Goal: Task Accomplishment & Management: Use online tool/utility

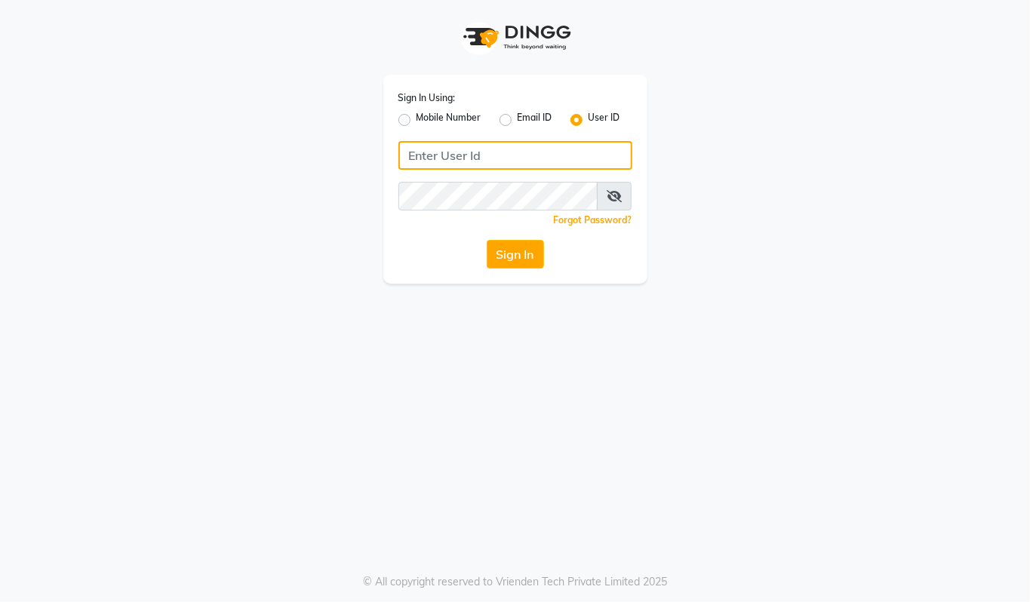
type input "94494097201"
click at [416, 118] on label "Mobile Number" at bounding box center [448, 120] width 65 height 18
click at [416, 118] on input "Mobile Number" at bounding box center [421, 116] width 10 height 10
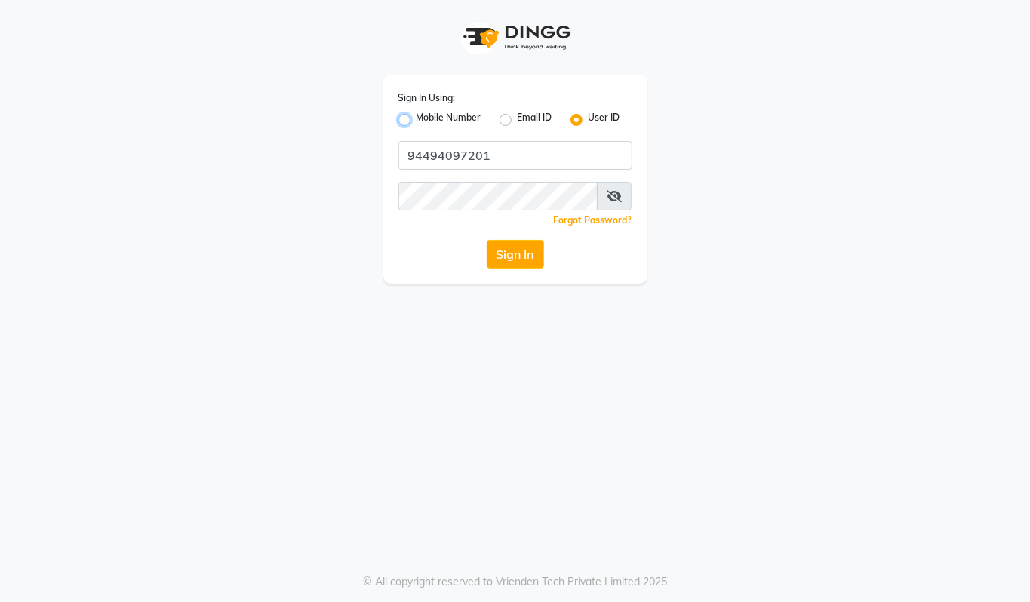
radio input "true"
radio input "false"
click at [493, 161] on input "Username" at bounding box center [540, 155] width 183 height 29
type input "94494097201"
click at [516, 247] on button "Sign In" at bounding box center [514, 254] width 57 height 29
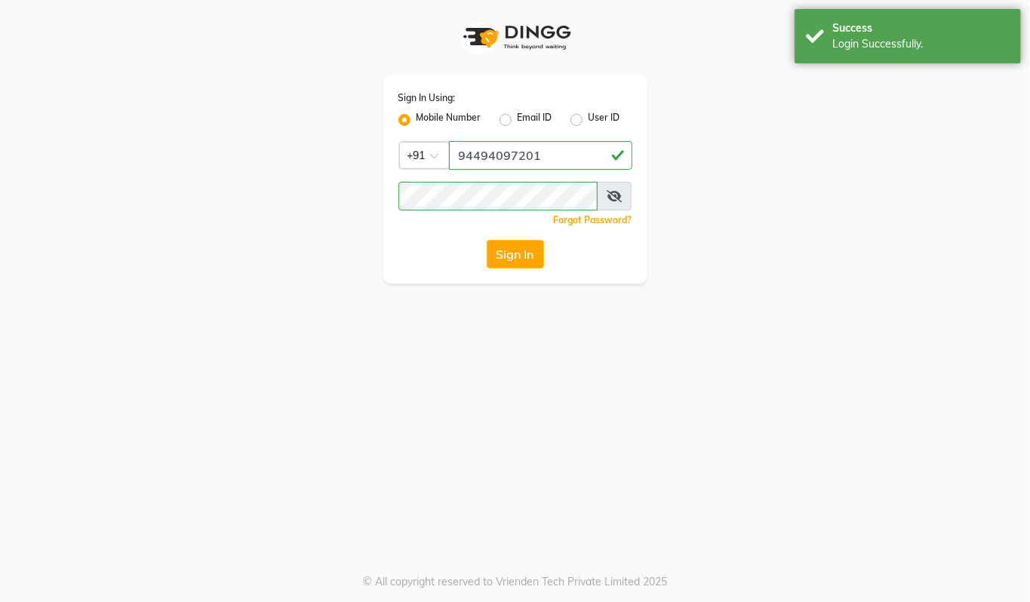
select select "5405"
select select "service"
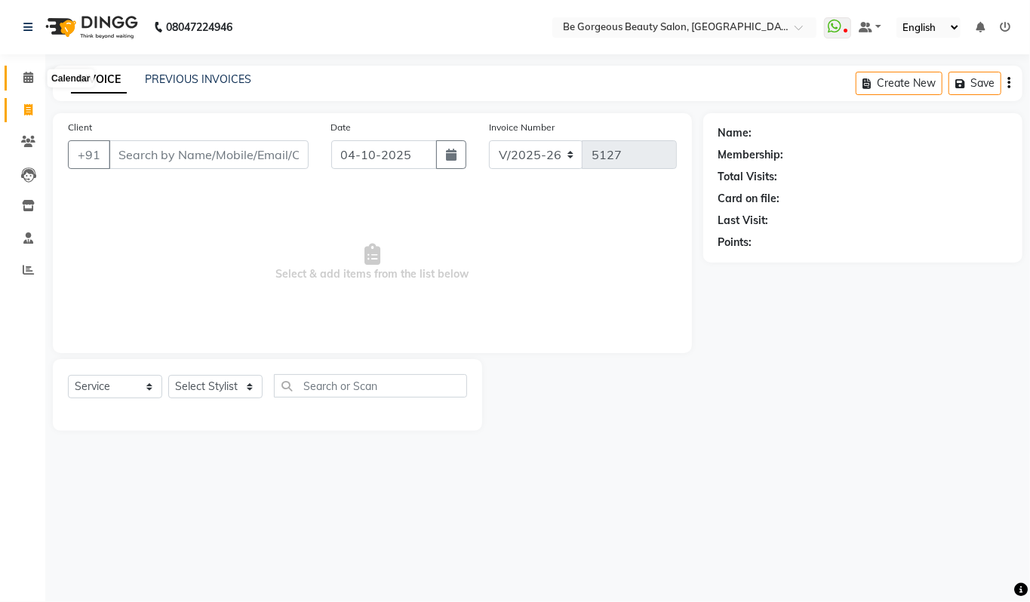
click at [24, 81] on icon at bounding box center [28, 77] width 10 height 11
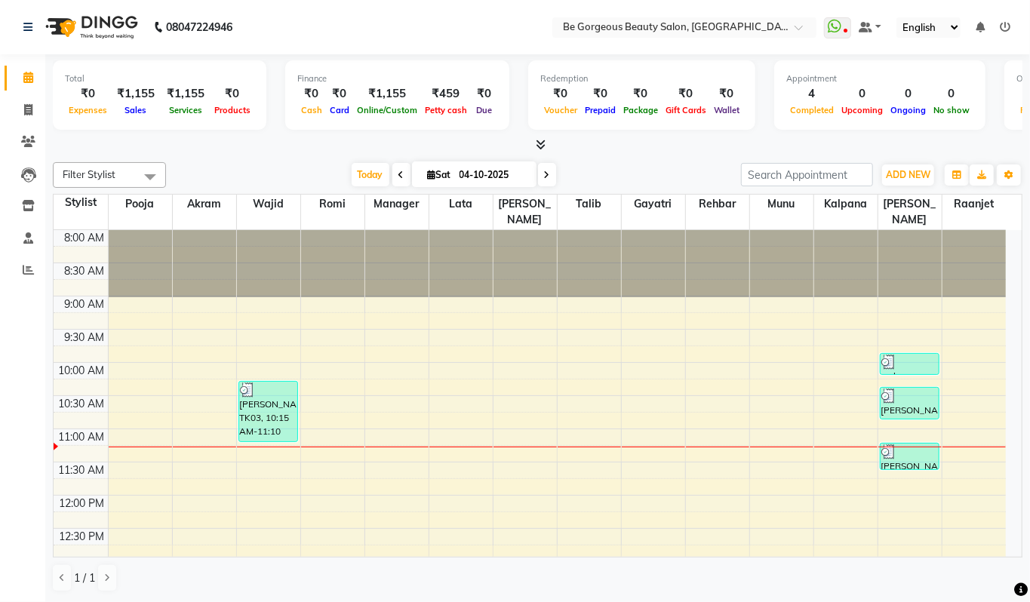
click at [541, 154] on div "Total ₹0 Expenses ₹1,155 Sales ₹1,155 Services ₹0 Products Finance ₹0 Cash ₹0 C…" at bounding box center [537, 328] width 984 height 548
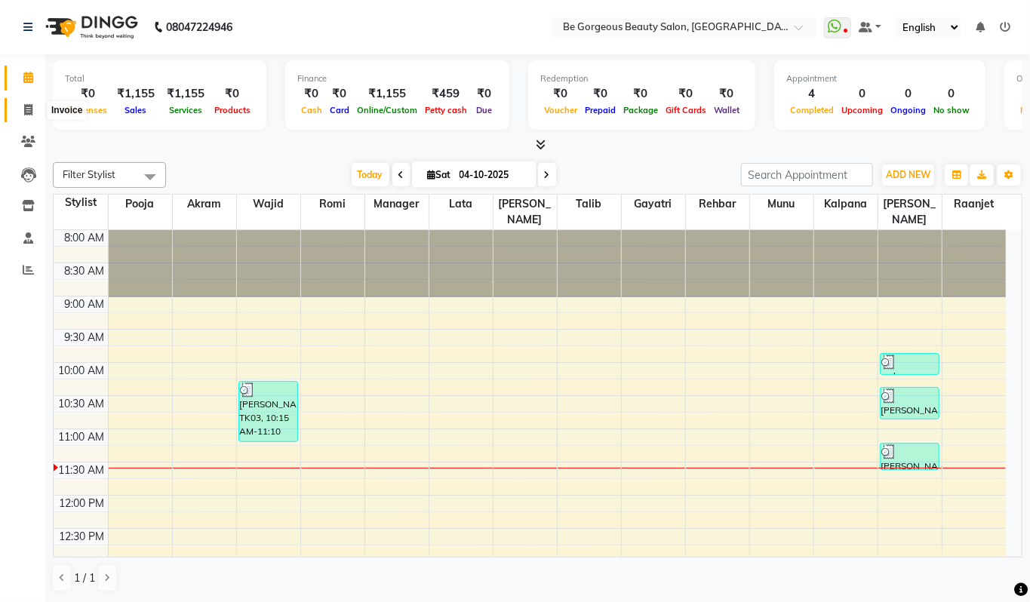
click at [28, 107] on icon at bounding box center [28, 109] width 8 height 11
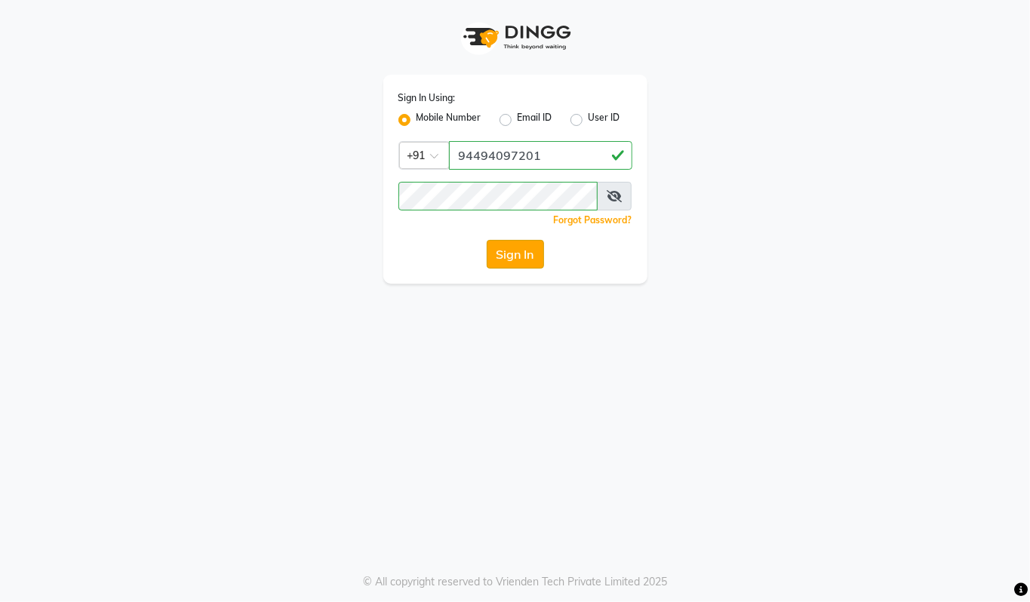
click at [529, 259] on button "Sign In" at bounding box center [514, 254] width 57 height 29
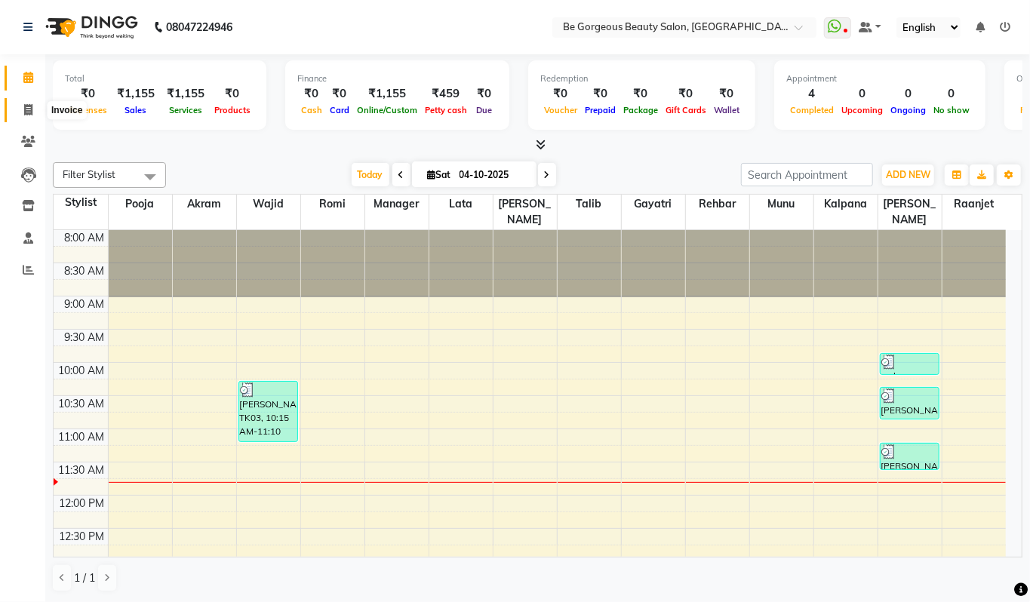
click at [28, 102] on span at bounding box center [28, 110] width 26 height 17
select select "service"
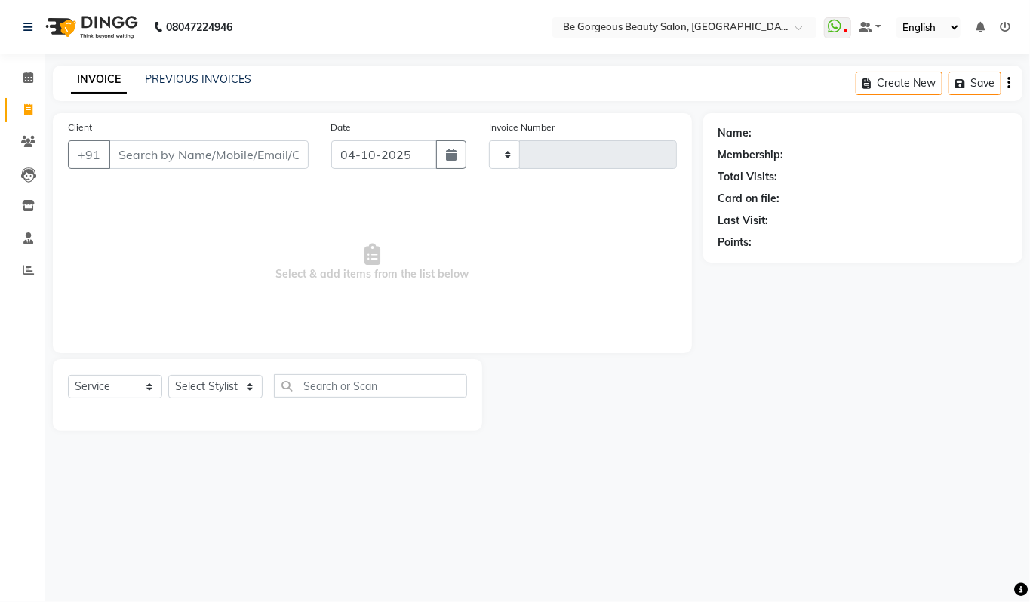
type input "5127"
select select "5405"
click at [232, 395] on select "Select Stylist" at bounding box center [215, 386] width 94 height 23
click at [209, 380] on select "Select Stylist [PERSON_NAME] [PERSON_NAME] Manager Munu [PERSON_NAME] Rehbar [P…" at bounding box center [215, 386] width 94 height 23
click at [209, 373] on div "Select Service Product Membership Package Voucher Prepaid Gift Card Select Styl…" at bounding box center [267, 395] width 429 height 72
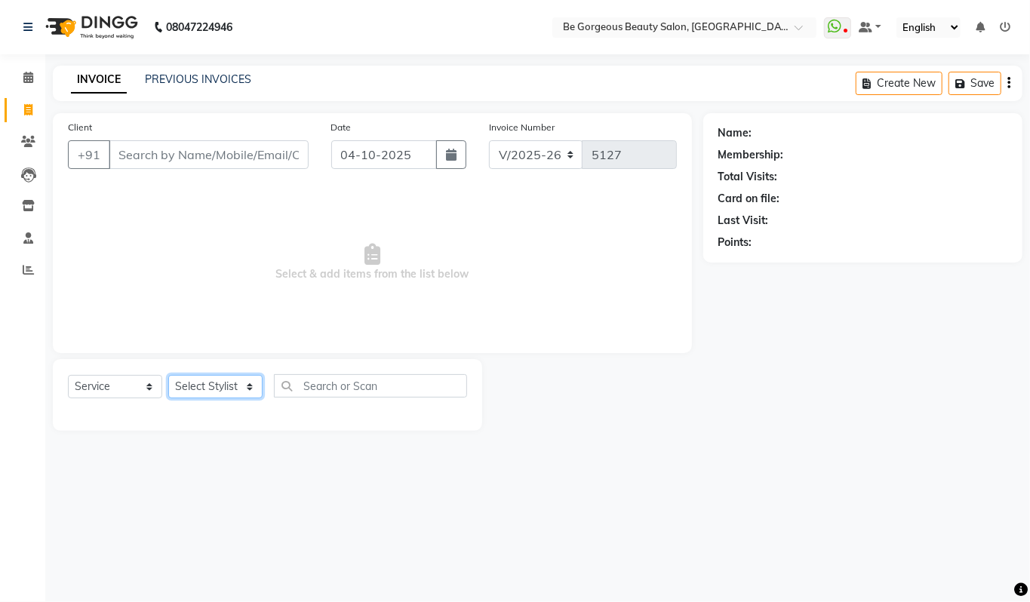
click at [212, 376] on select "Select Stylist [PERSON_NAME] [PERSON_NAME] Manager Munu [PERSON_NAME] Rehbar [P…" at bounding box center [215, 386] width 94 height 23
select select "83189"
click at [168, 375] on select "Select Stylist [PERSON_NAME] [PERSON_NAME] Manager Munu [PERSON_NAME] Rehbar [P…" at bounding box center [215, 386] width 94 height 23
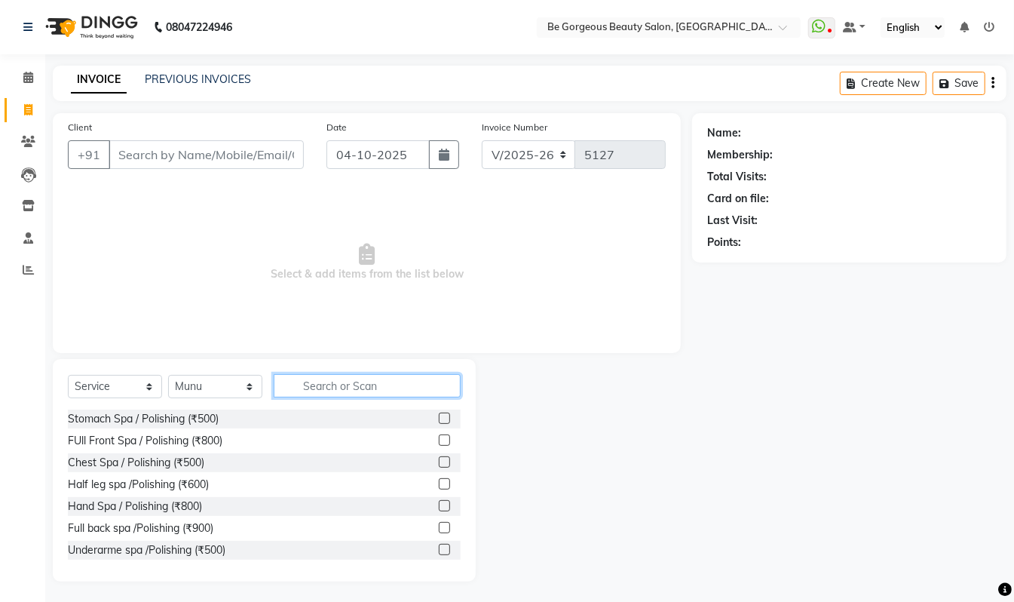
click at [341, 389] on input "text" at bounding box center [367, 385] width 187 height 23
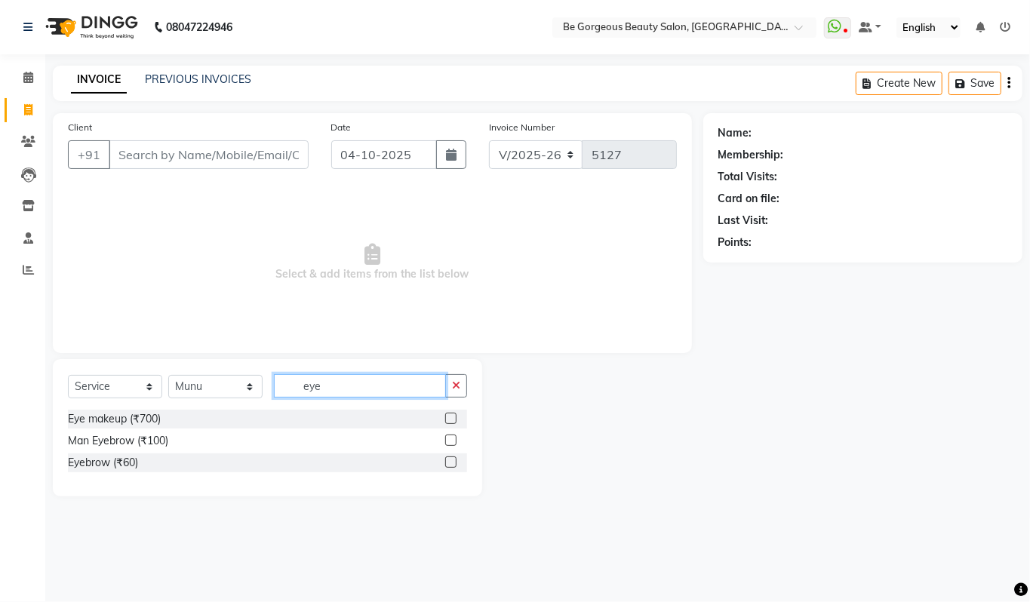
type input "eye"
drag, startPoint x: 447, startPoint y: 459, endPoint x: 456, endPoint y: 439, distance: 22.3
click at [448, 460] on label at bounding box center [450, 461] width 11 height 11
click at [448, 460] on input "checkbox" at bounding box center [450, 463] width 10 height 10
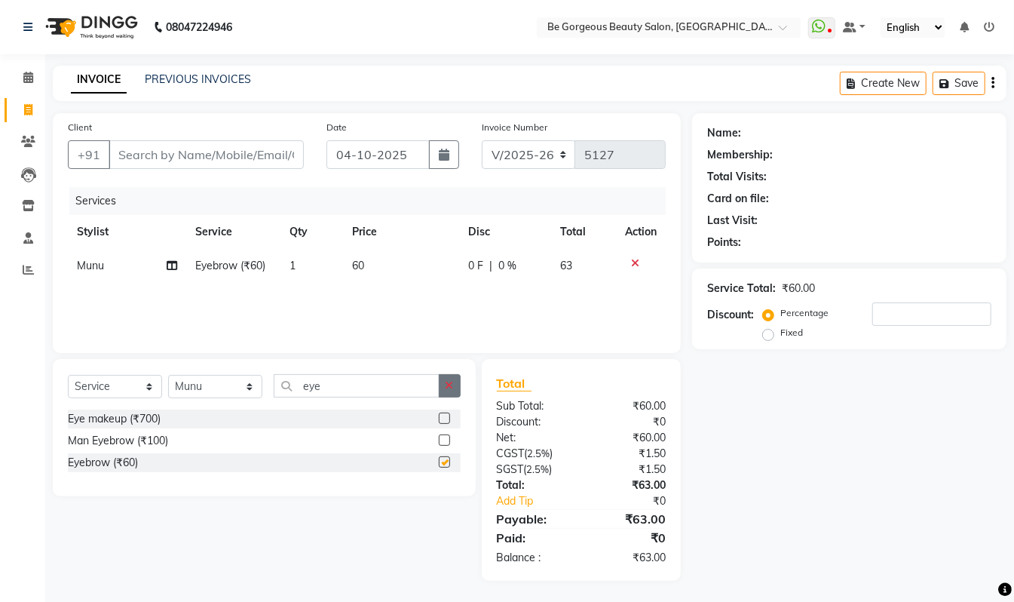
checkbox input "false"
click at [637, 258] on icon at bounding box center [635, 263] width 8 height 11
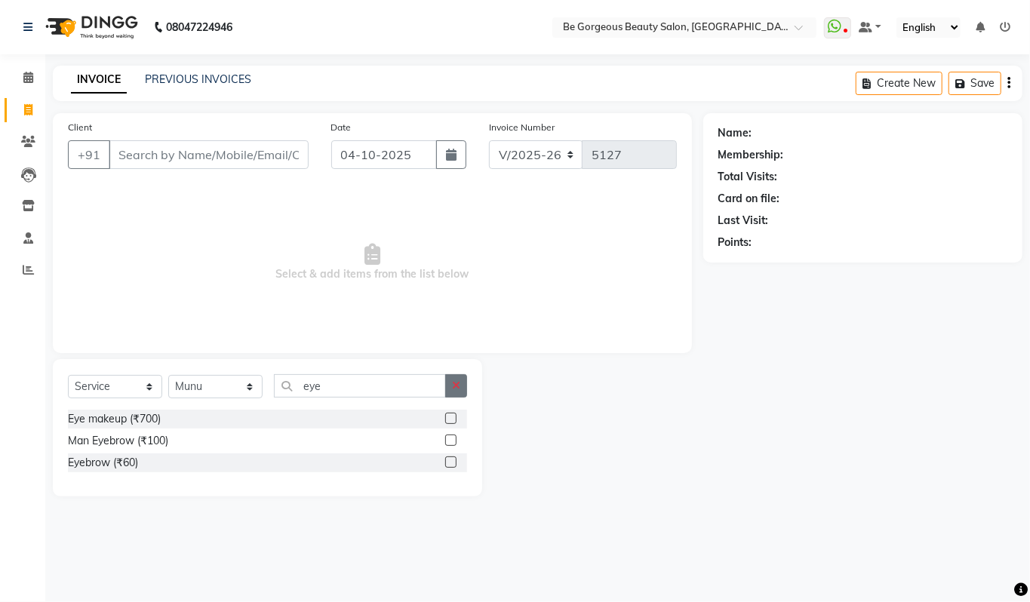
click at [459, 385] on icon "button" at bounding box center [456, 385] width 8 height 11
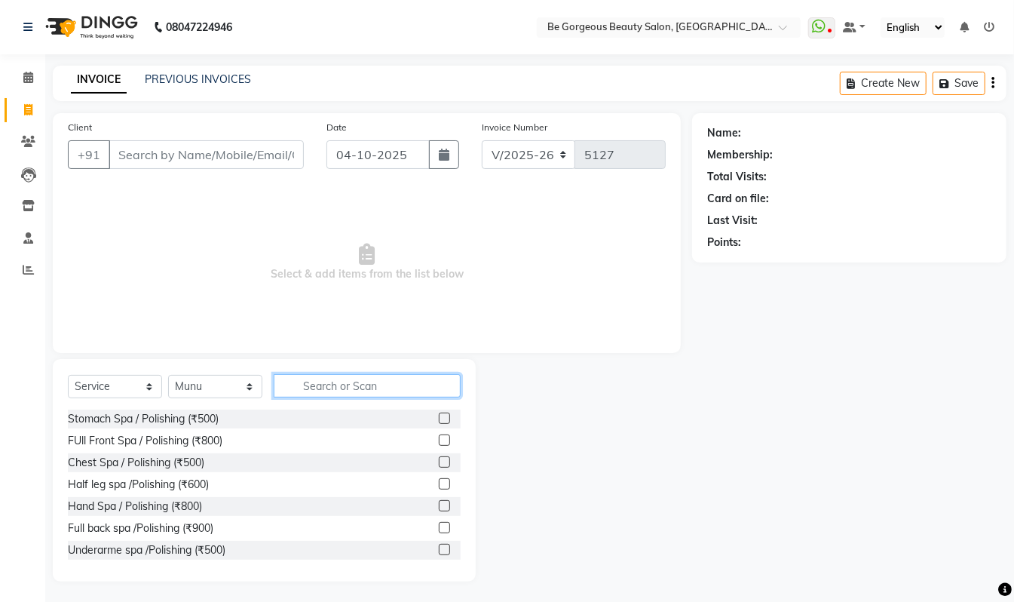
click at [453, 385] on input "text" at bounding box center [367, 385] width 187 height 23
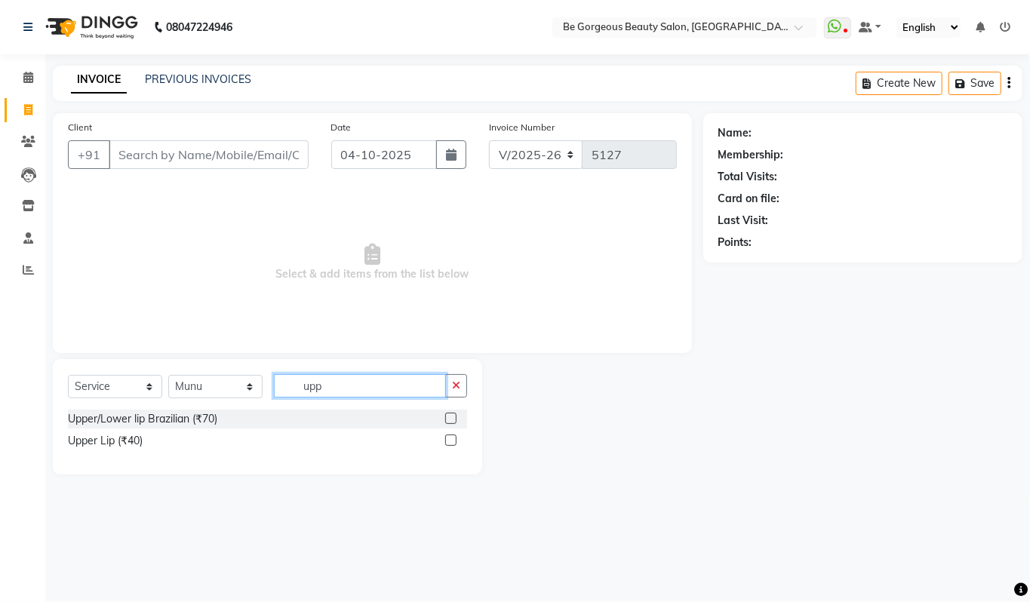
type input "upp"
click at [450, 439] on label at bounding box center [450, 439] width 11 height 11
click at [450, 439] on input "checkbox" at bounding box center [450, 441] width 10 height 10
checkbox input "true"
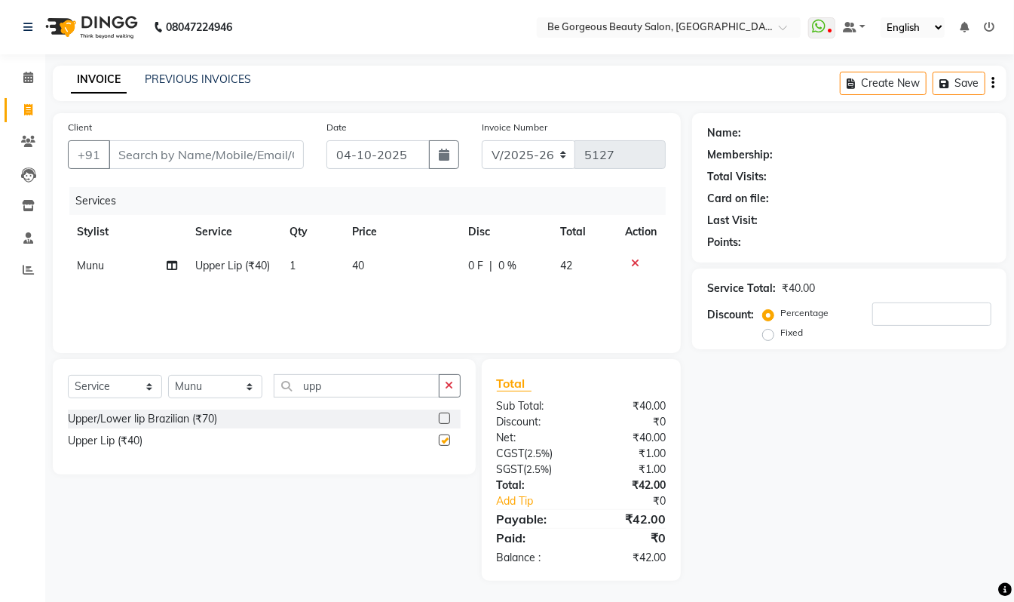
click at [450, 391] on button "button" at bounding box center [450, 385] width 22 height 23
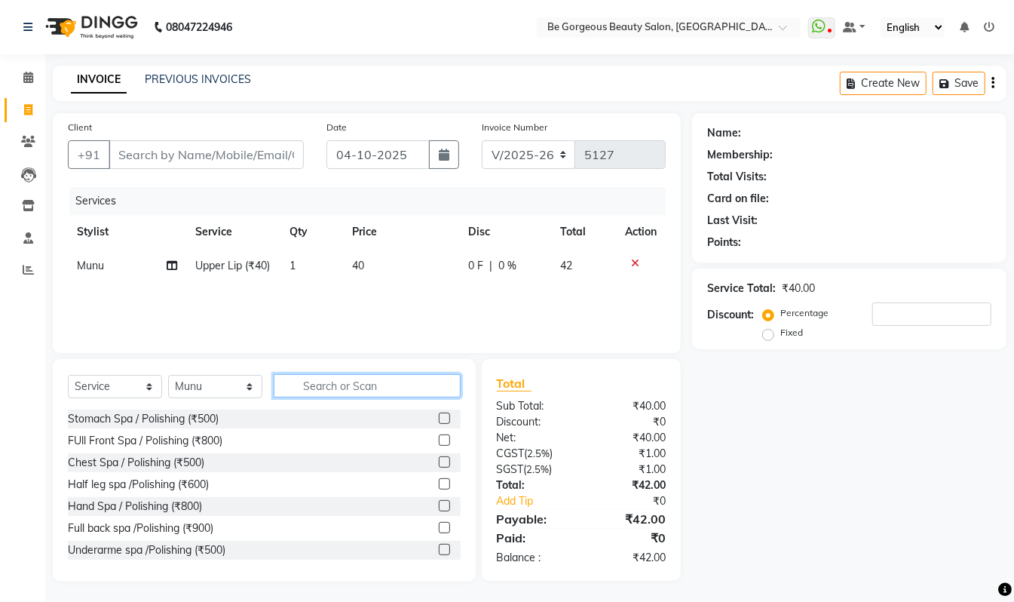
click at [422, 386] on input "text" at bounding box center [367, 385] width 187 height 23
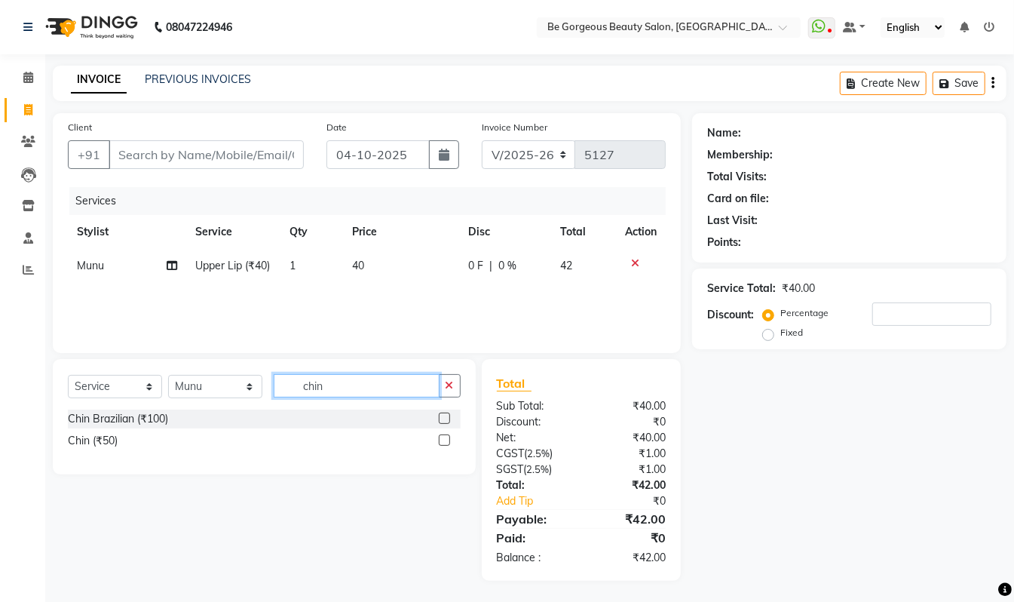
type input "chin"
click at [439, 442] on label at bounding box center [444, 439] width 11 height 11
click at [439, 442] on input "checkbox" at bounding box center [444, 441] width 10 height 10
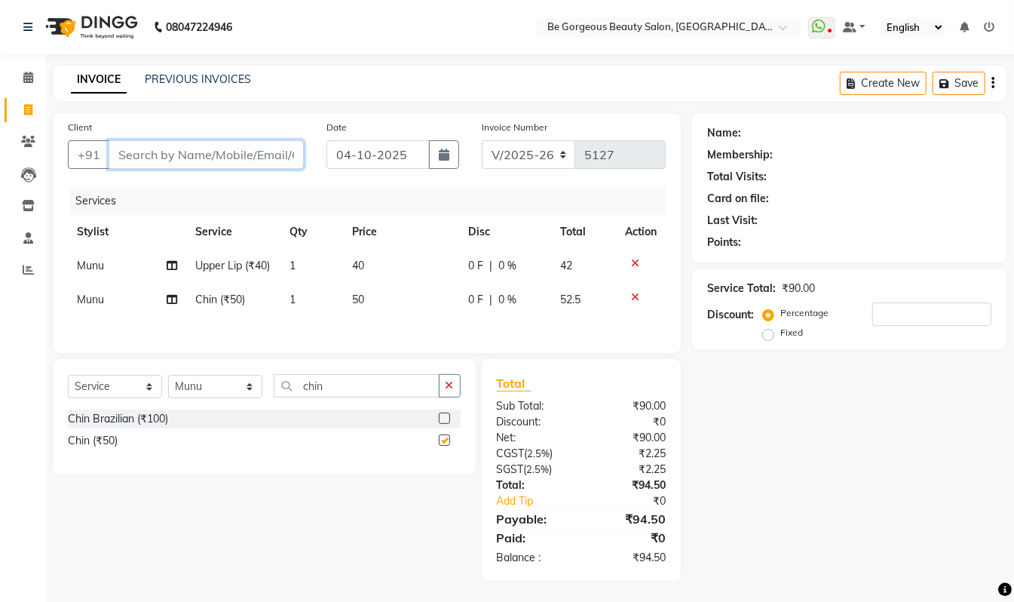
click at [167, 143] on input "Client" at bounding box center [206, 154] width 195 height 29
checkbox input "false"
click at [243, 155] on input "Client" at bounding box center [206, 154] width 195 height 29
type input "9"
type input "0"
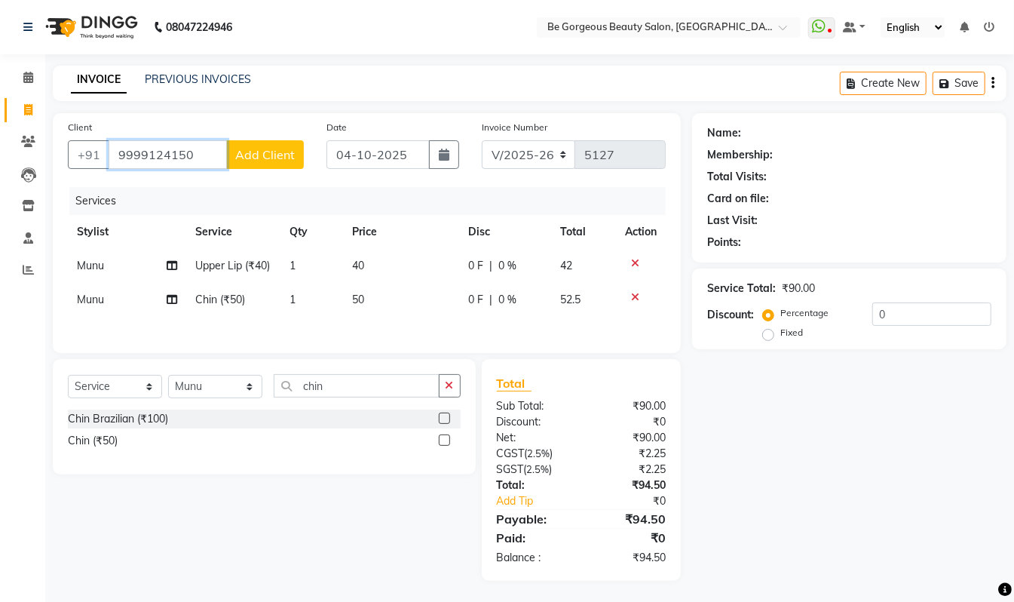
type input "9999124150"
click at [281, 160] on span "Add Client" at bounding box center [265, 154] width 60 height 15
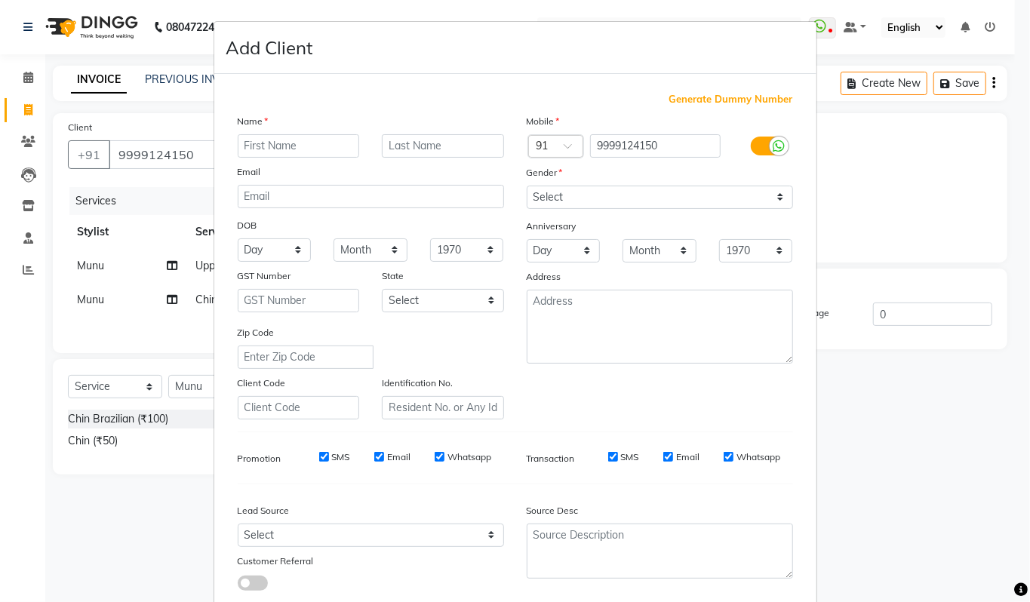
click at [276, 134] on input "text" at bounding box center [299, 145] width 122 height 23
click at [276, 143] on input "text" at bounding box center [299, 145] width 122 height 23
type input "umanga"
drag, startPoint x: 583, startPoint y: 193, endPoint x: 594, endPoint y: 206, distance: 17.1
click at [584, 193] on select "Select [DEMOGRAPHIC_DATA] [DEMOGRAPHIC_DATA] Other Prefer Not To Say" at bounding box center [659, 197] width 266 height 23
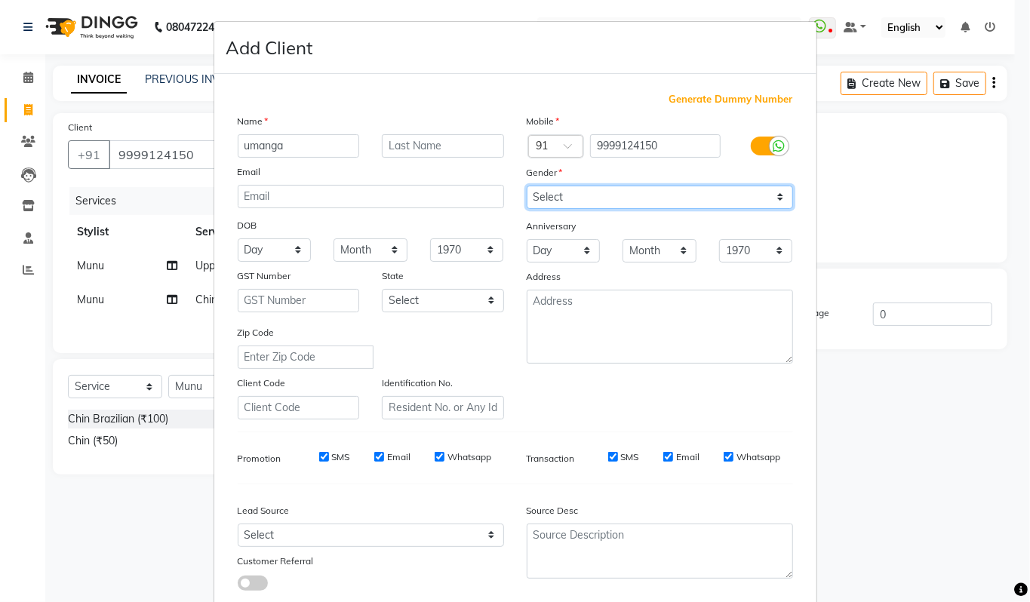
select select "[DEMOGRAPHIC_DATA]"
click at [526, 186] on select "Select [DEMOGRAPHIC_DATA] [DEMOGRAPHIC_DATA] Other Prefer Not To Say" at bounding box center [659, 197] width 266 height 23
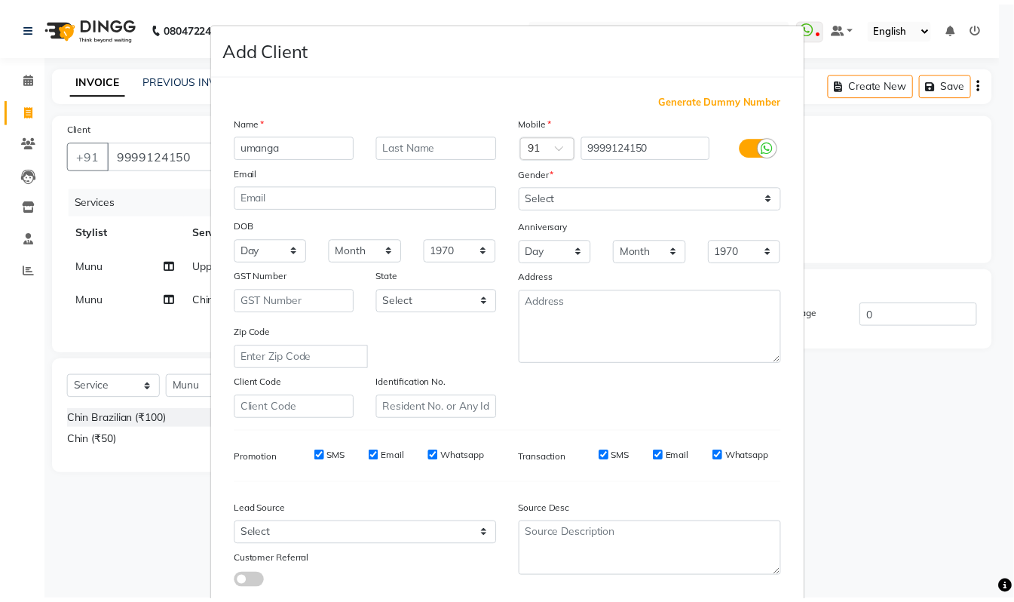
scroll to position [91, 0]
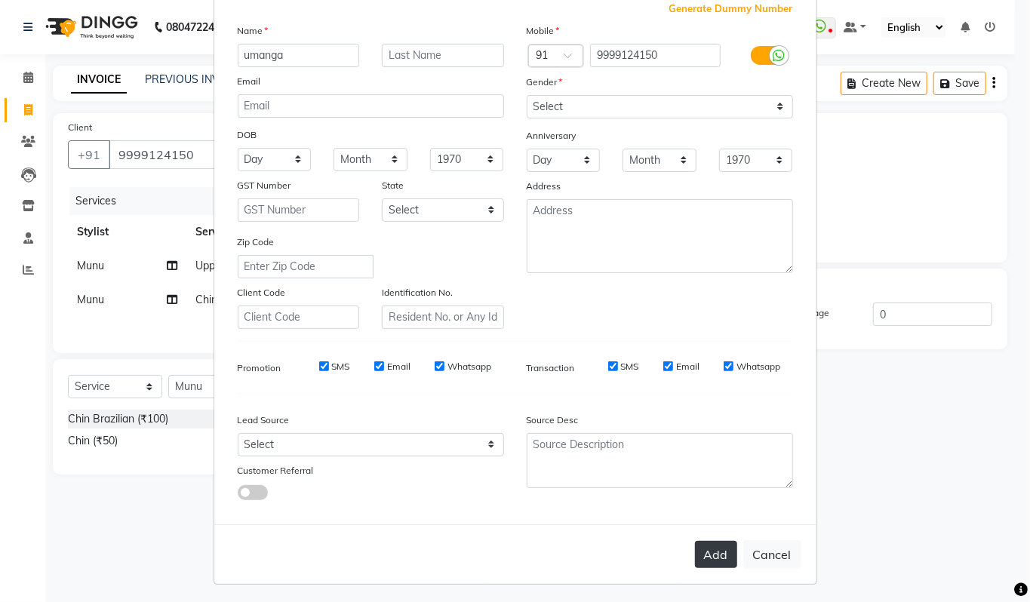
click at [710, 547] on button "Add" at bounding box center [716, 554] width 42 height 27
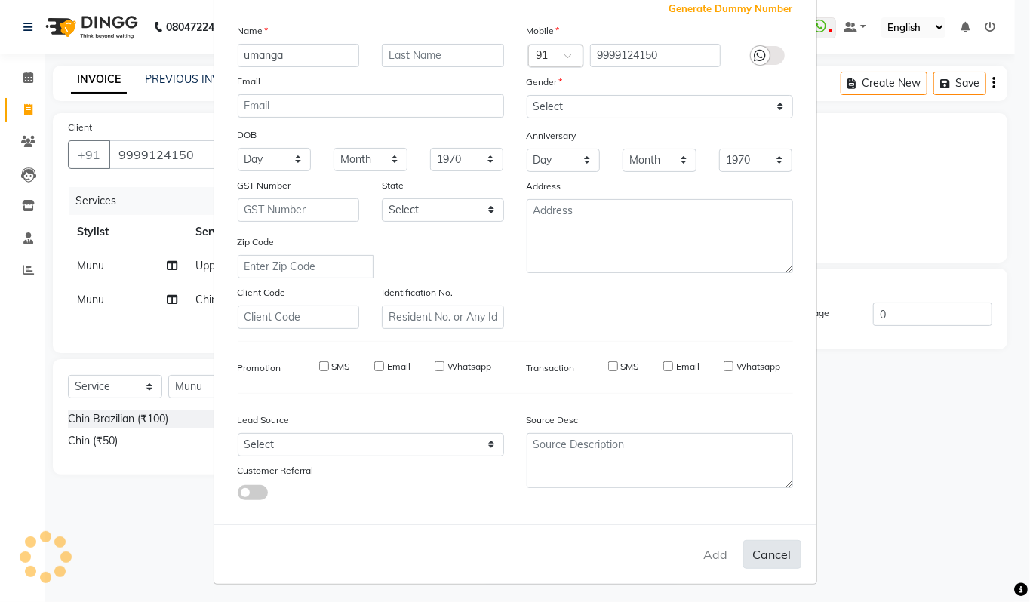
select select
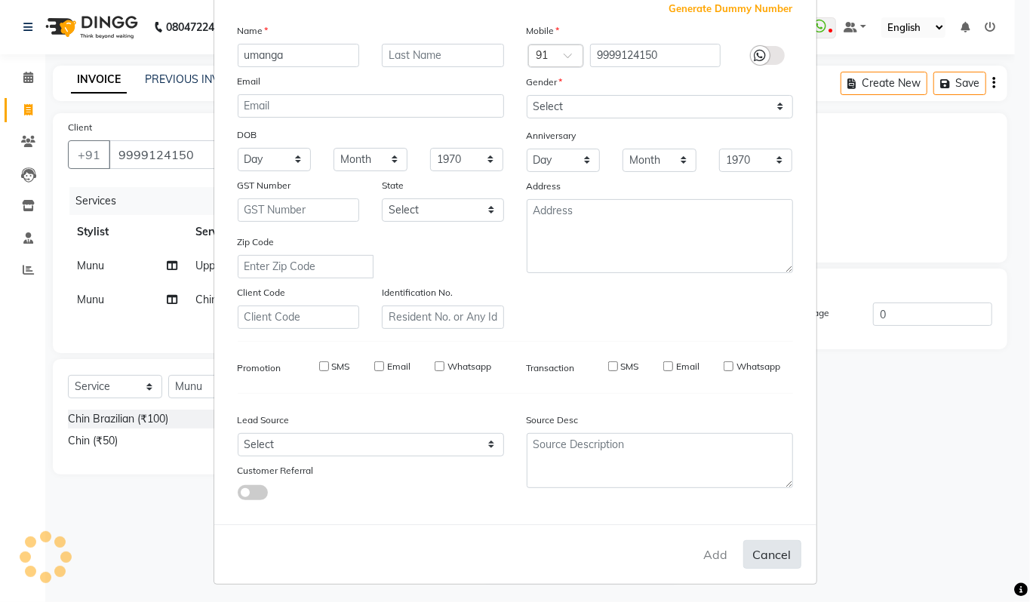
select select
checkbox input "false"
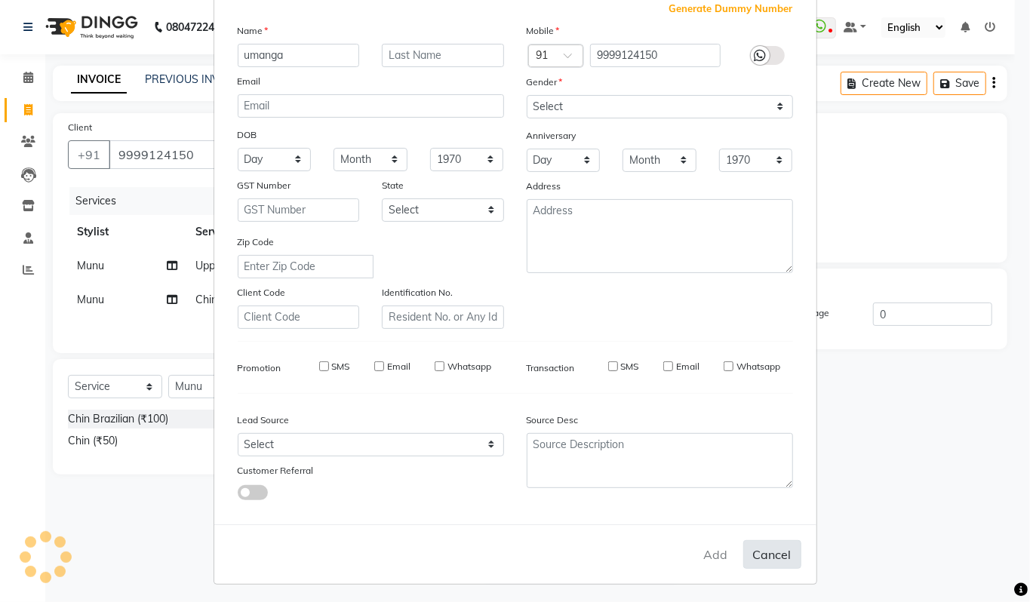
checkbox input "false"
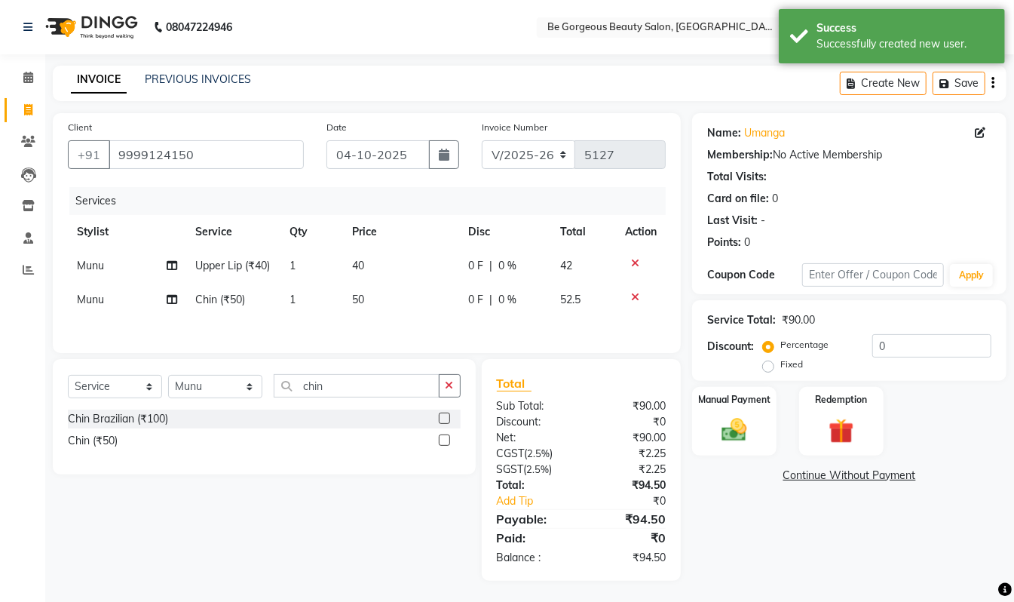
scroll to position [8, 0]
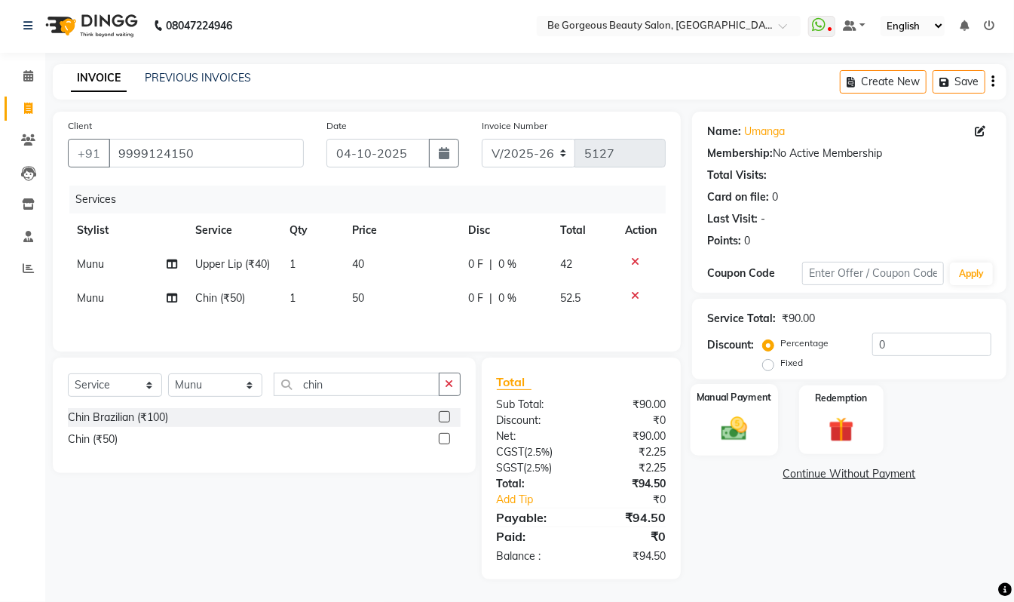
click at [748, 413] on img at bounding box center [734, 428] width 42 height 30
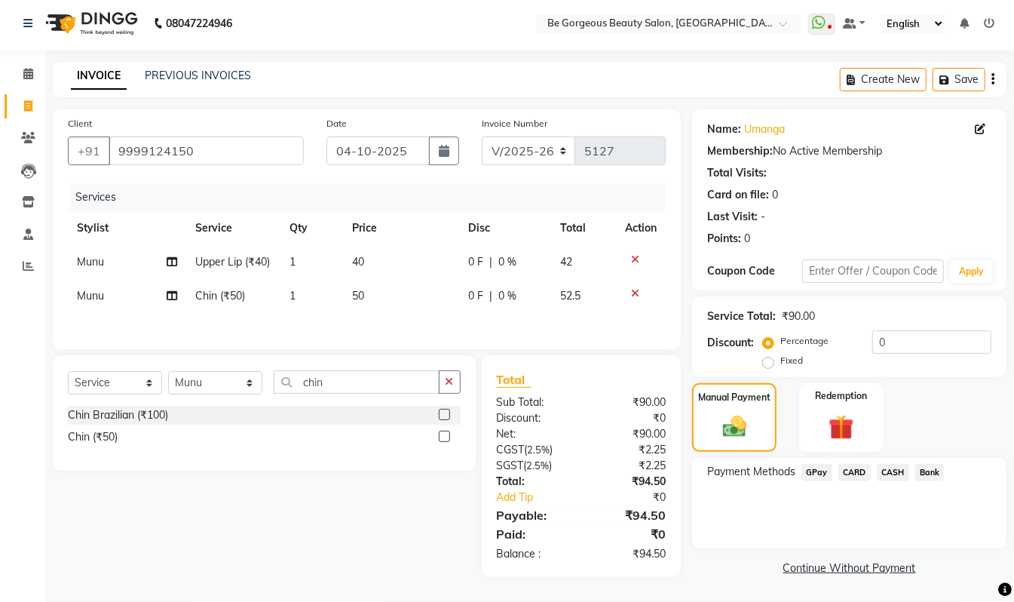
click at [812, 465] on span "GPay" at bounding box center [817, 472] width 31 height 17
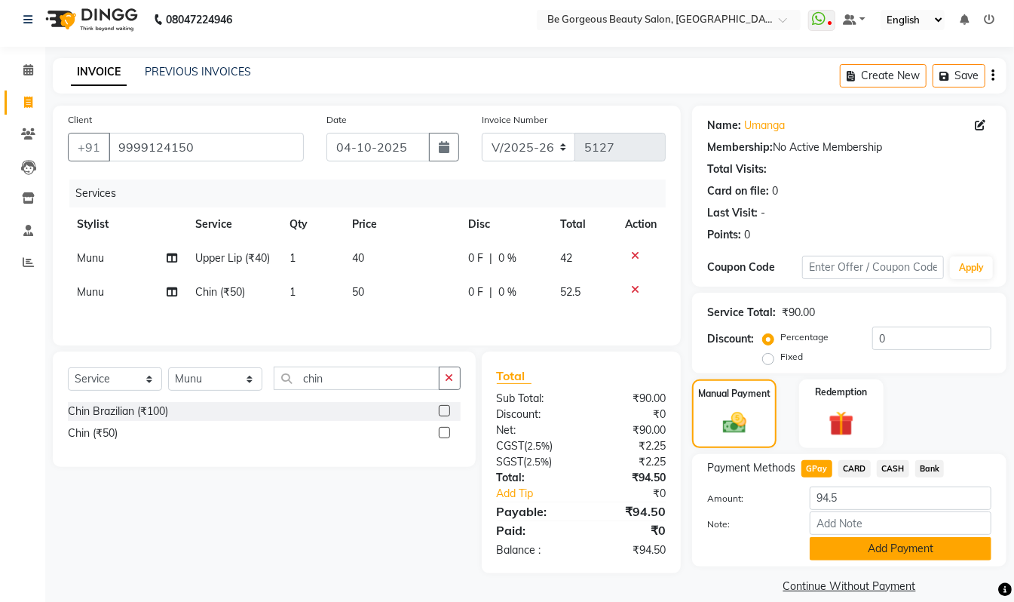
click at [913, 539] on button "Add Payment" at bounding box center [901, 548] width 182 height 23
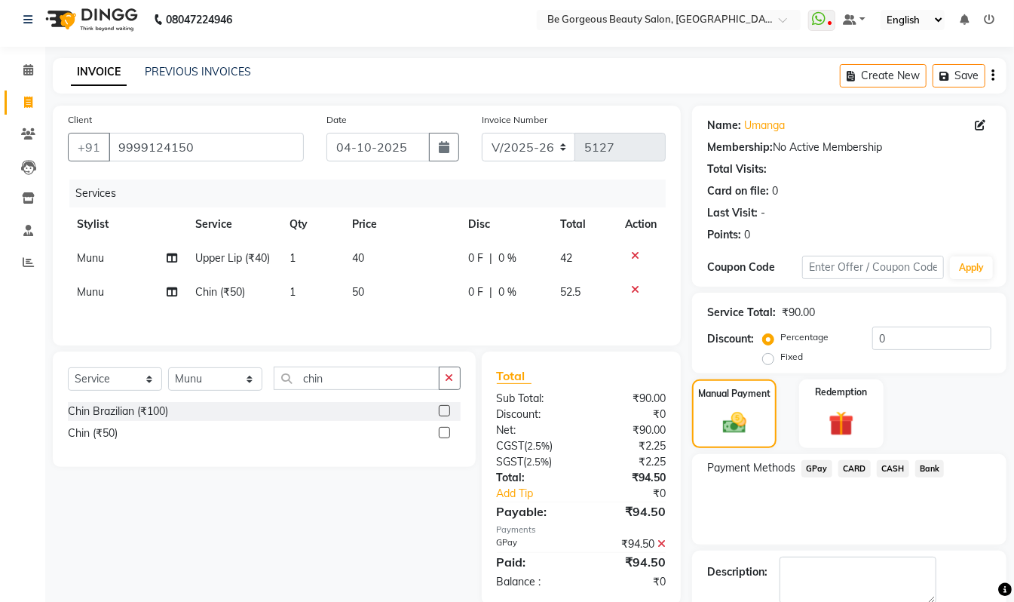
scroll to position [89, 0]
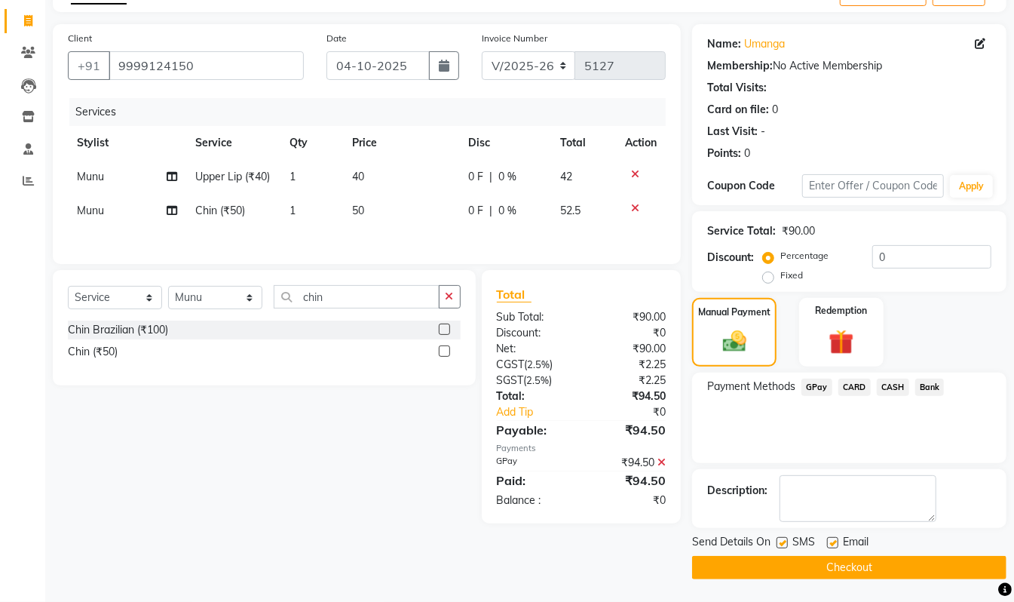
click at [959, 561] on button "Checkout" at bounding box center [849, 567] width 315 height 23
click at [872, 568] on button "Checkout" at bounding box center [849, 567] width 315 height 23
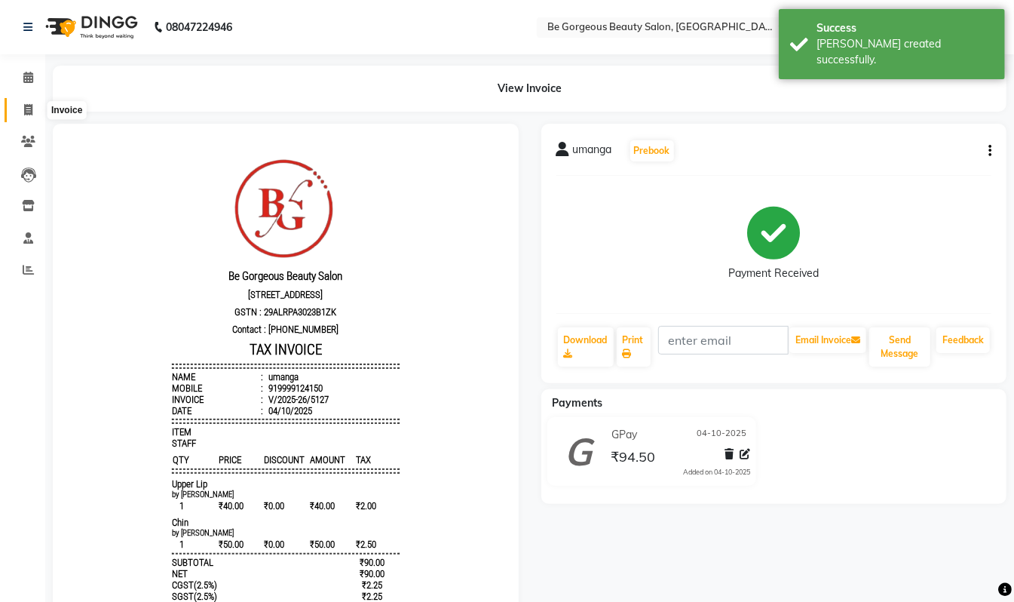
click at [28, 104] on icon at bounding box center [28, 109] width 8 height 11
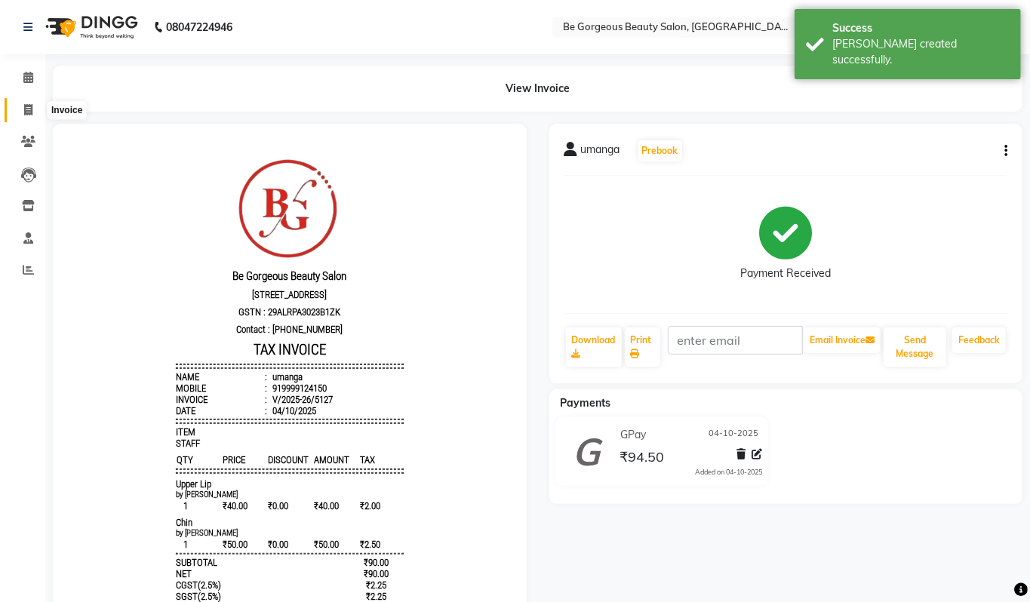
select select "5405"
select select "service"
